Goal: Transaction & Acquisition: Book appointment/travel/reservation

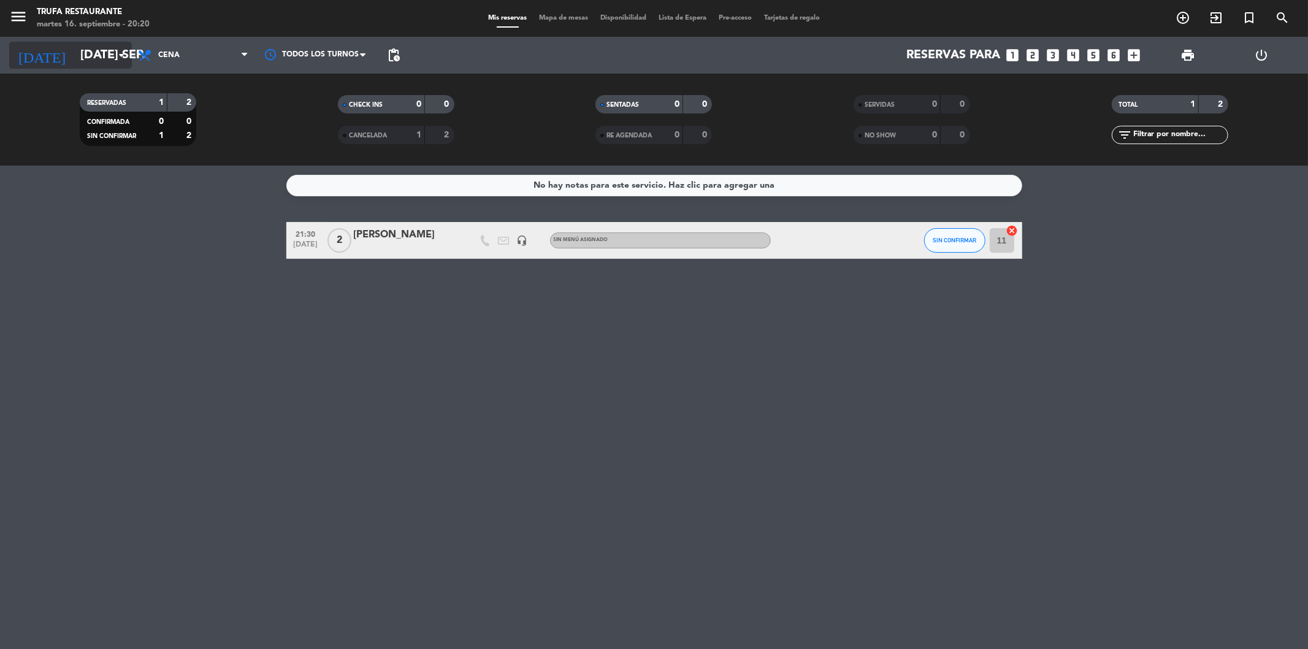
click at [105, 47] on input "[DATE] sep." at bounding box center [152, 55] width 156 height 27
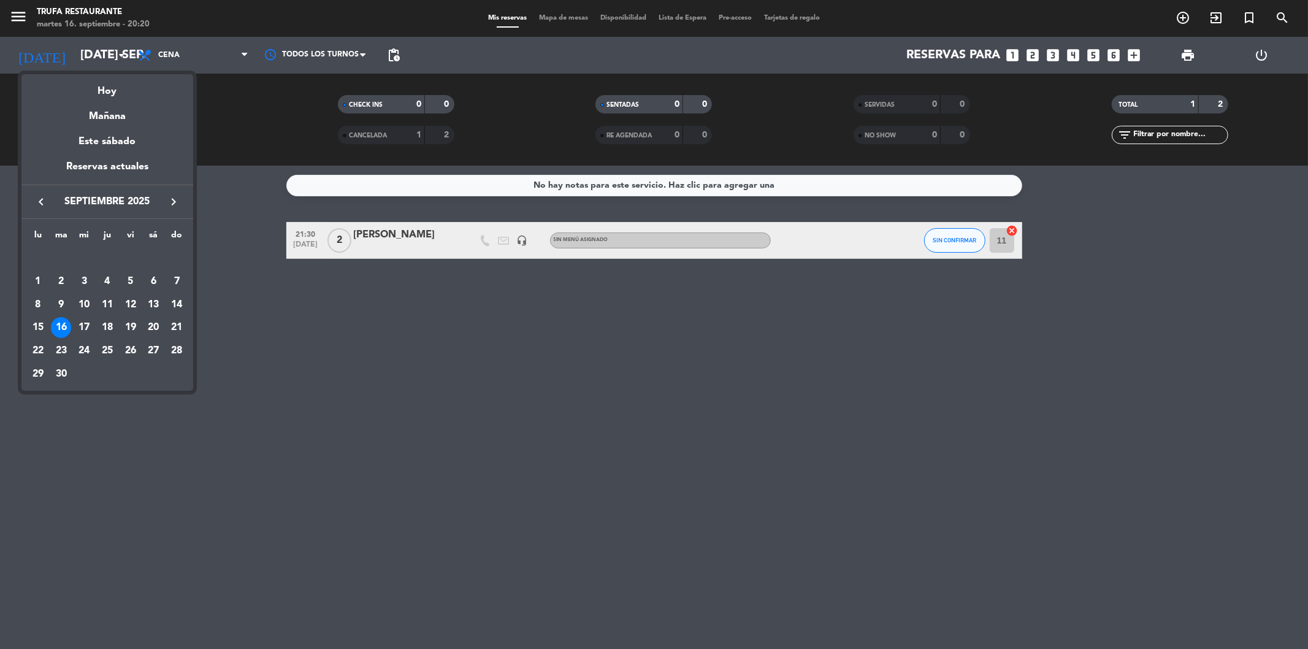
click at [155, 328] on div "20" at bounding box center [153, 327] width 21 height 21
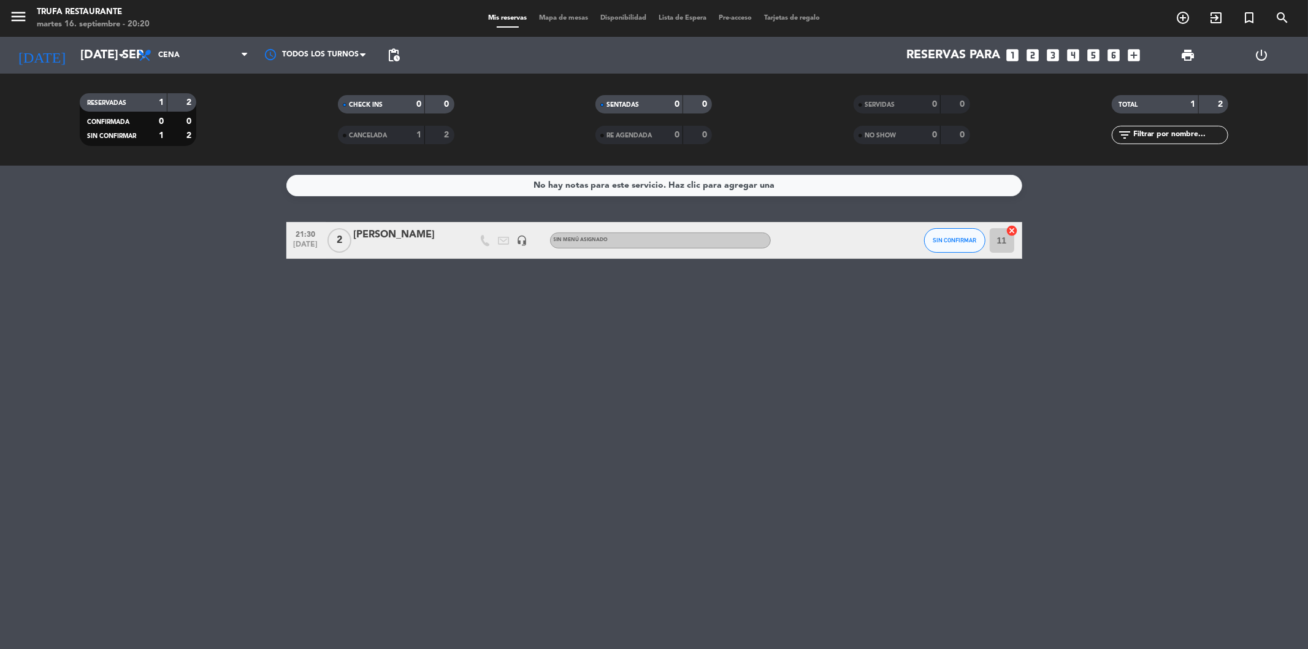
type input "sáb. [DATE]"
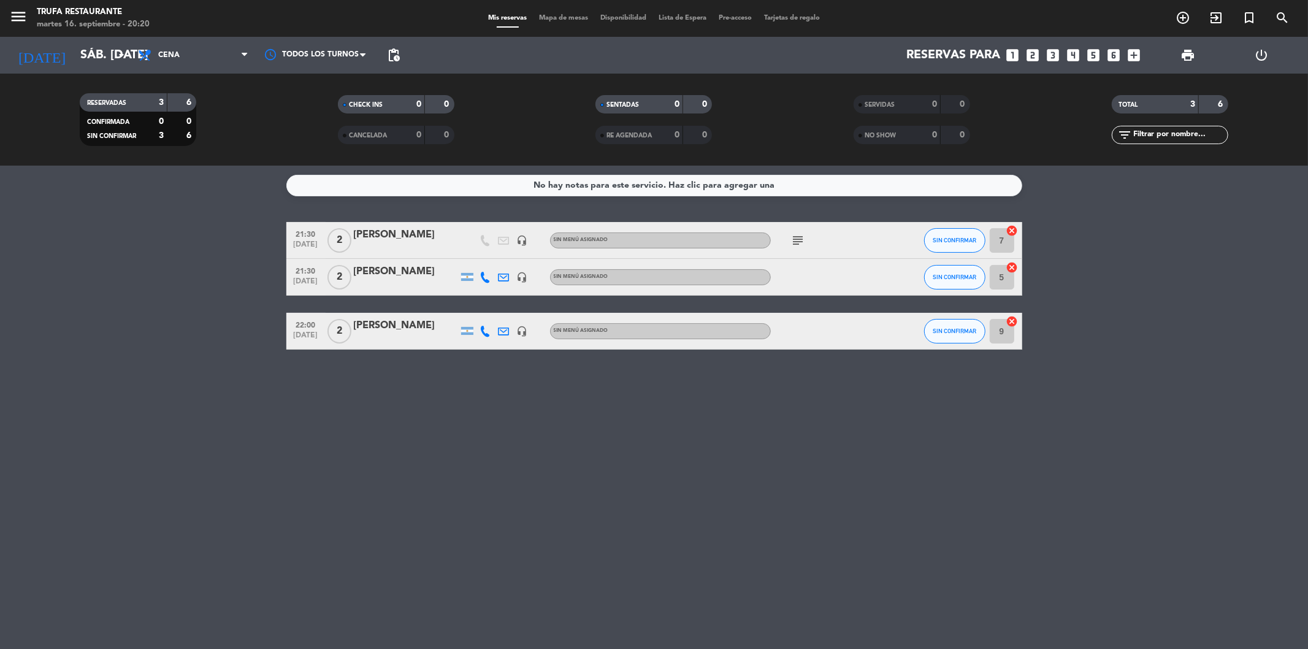
click at [1032, 56] on icon "looks_two" at bounding box center [1034, 55] width 16 height 16
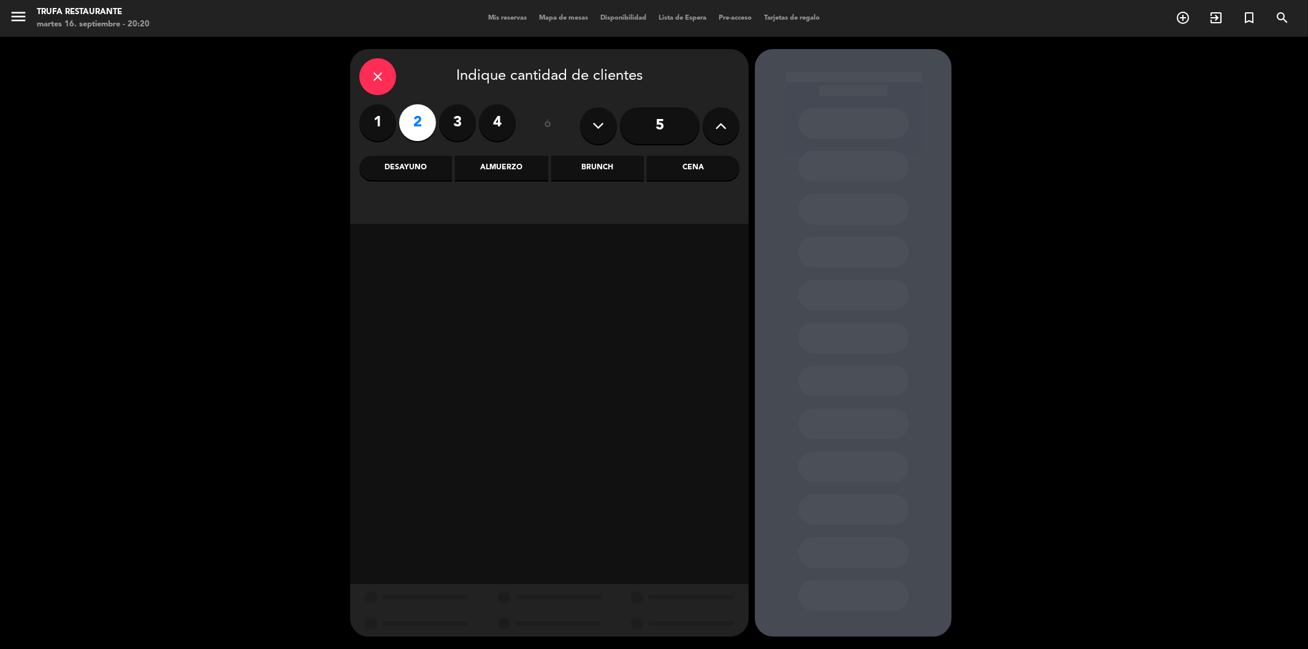
click at [701, 172] on div "Cena" at bounding box center [693, 168] width 93 height 25
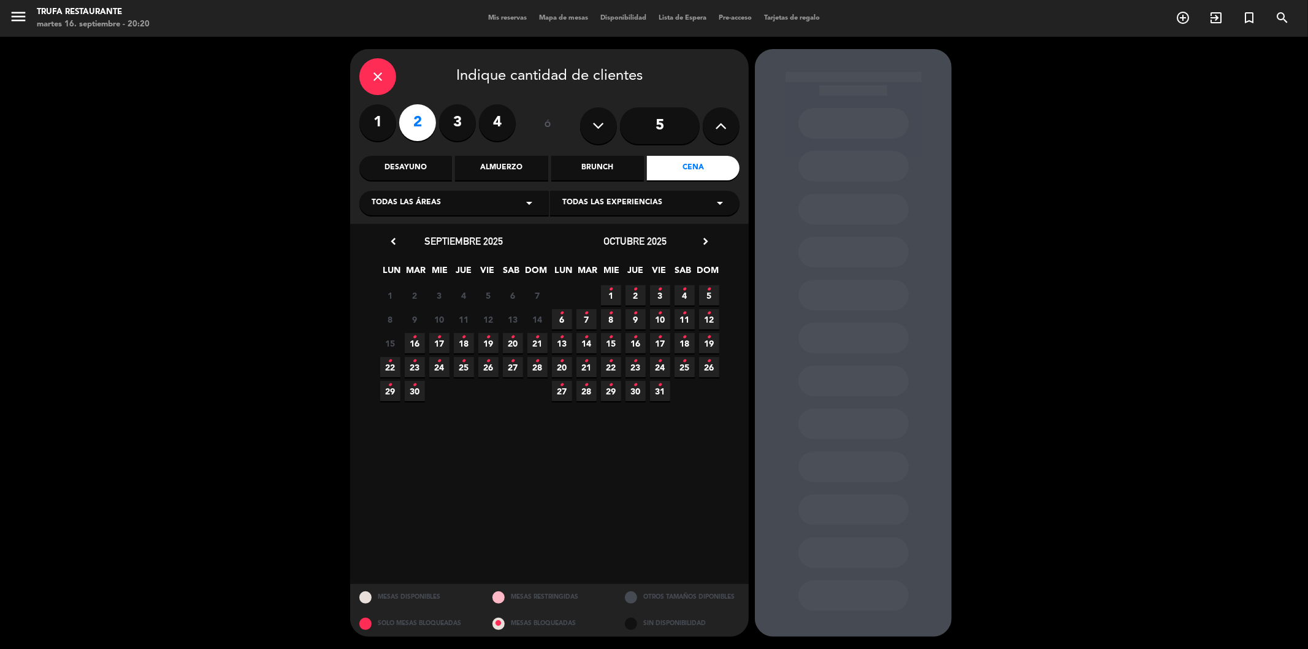
click at [516, 342] on span "20 •" at bounding box center [513, 343] width 20 height 20
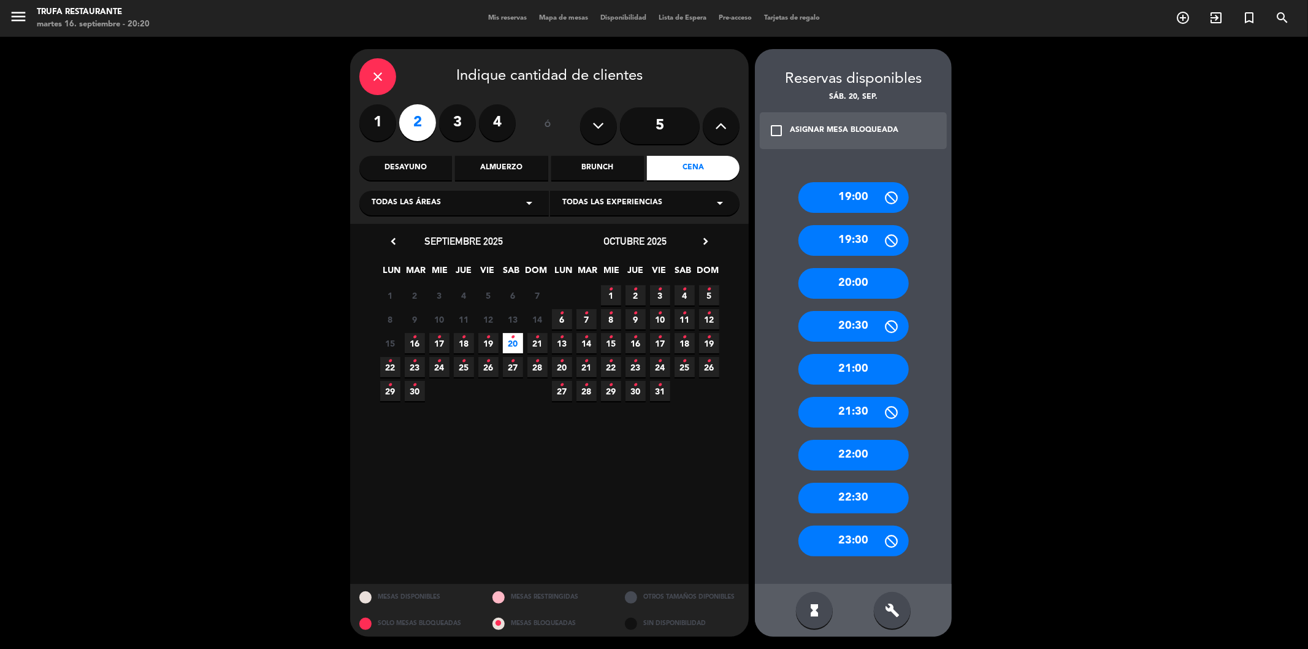
click at [845, 366] on div "21:00" at bounding box center [854, 369] width 110 height 31
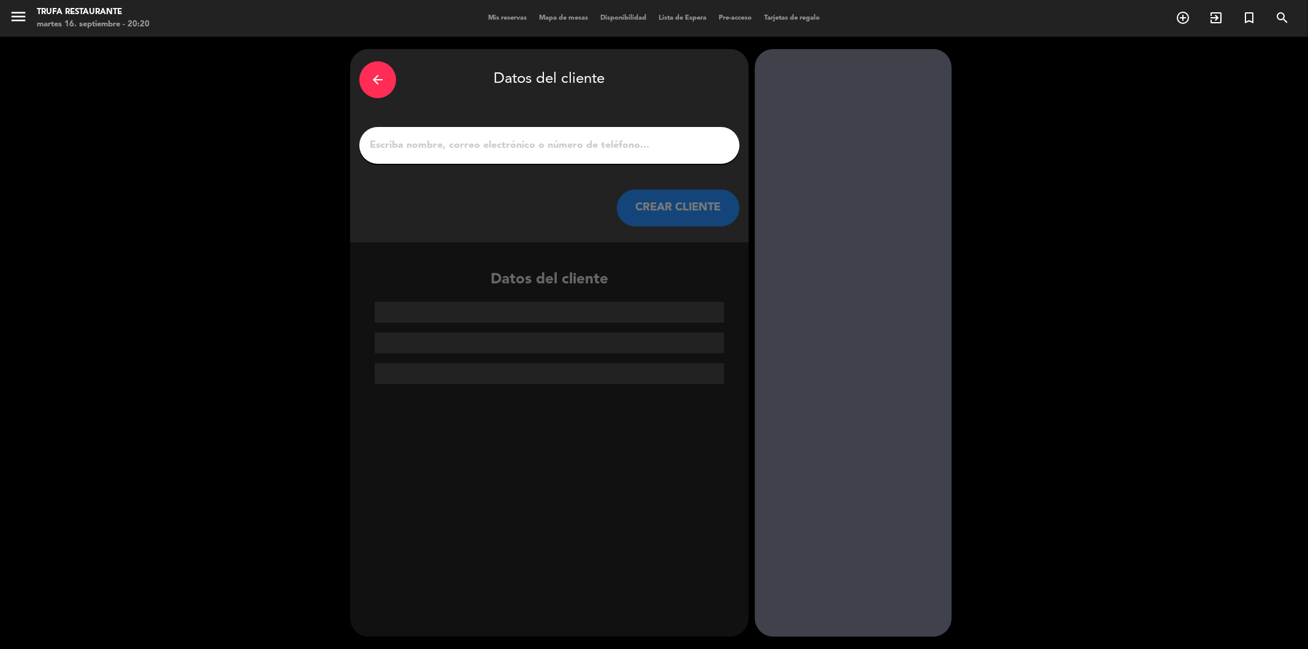
click at [553, 144] on input "1" at bounding box center [550, 145] width 362 height 17
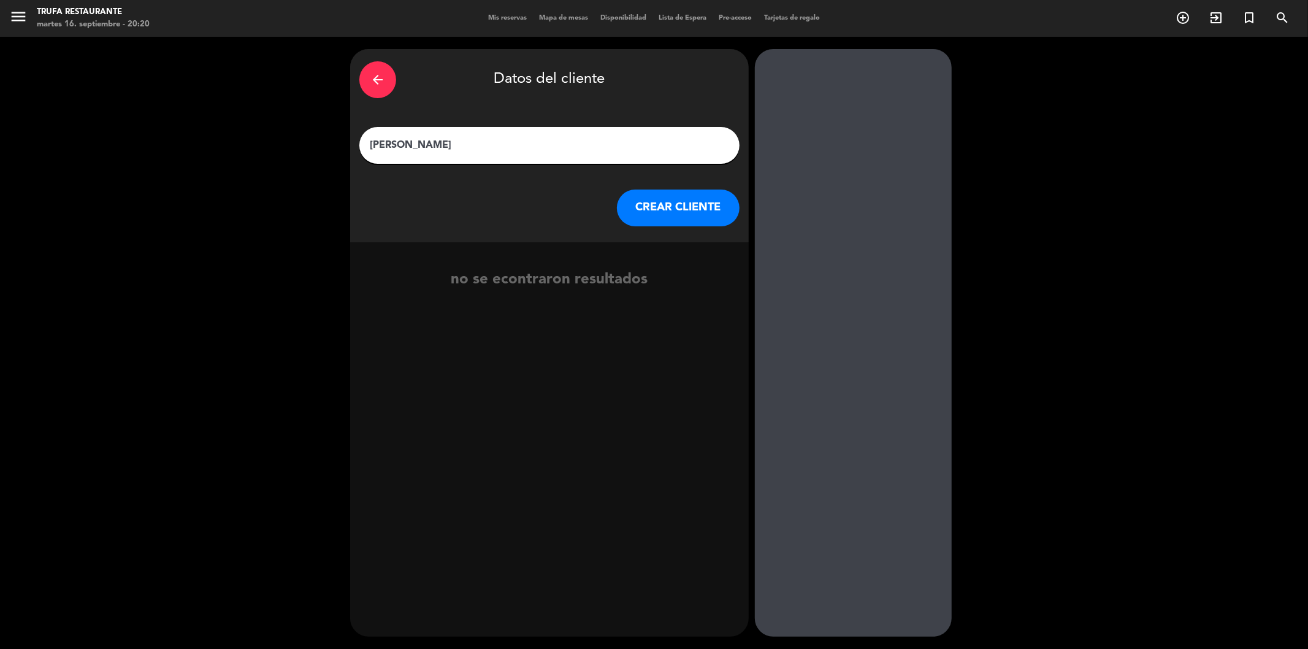
type input "[PERSON_NAME]"
click at [675, 204] on button "CREAR CLIENTE" at bounding box center [678, 208] width 123 height 37
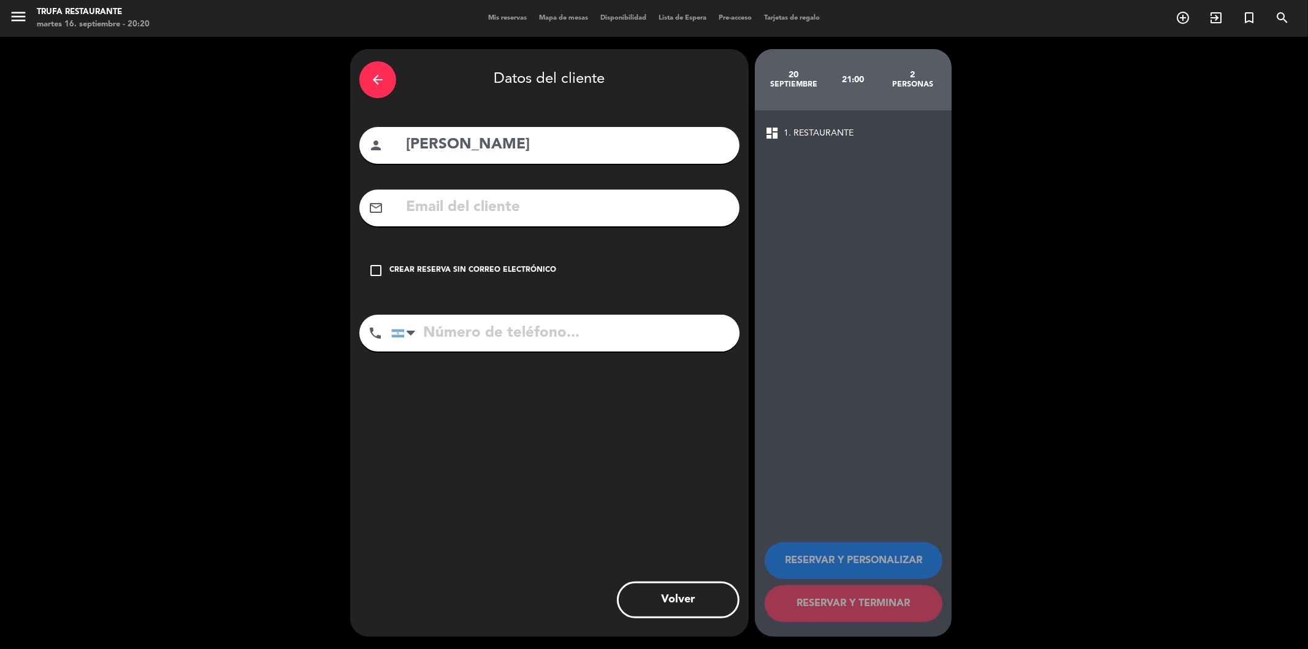
click at [369, 273] on icon "check_box_outline_blank" at bounding box center [376, 270] width 15 height 15
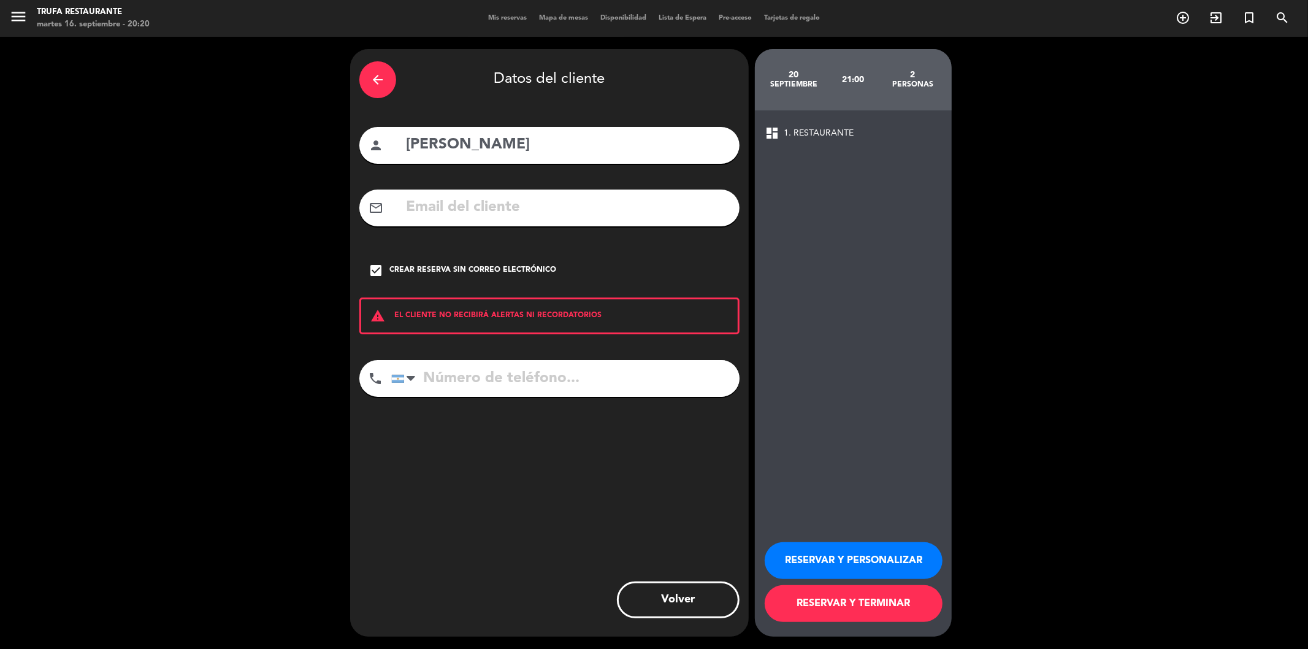
click at [561, 382] on input "tel" at bounding box center [565, 378] width 348 height 37
type input "1140793029"
click at [820, 587] on button "RESERVAR Y TERMINAR" at bounding box center [854, 603] width 178 height 37
